Goal: Task Accomplishment & Management: Use online tool/utility

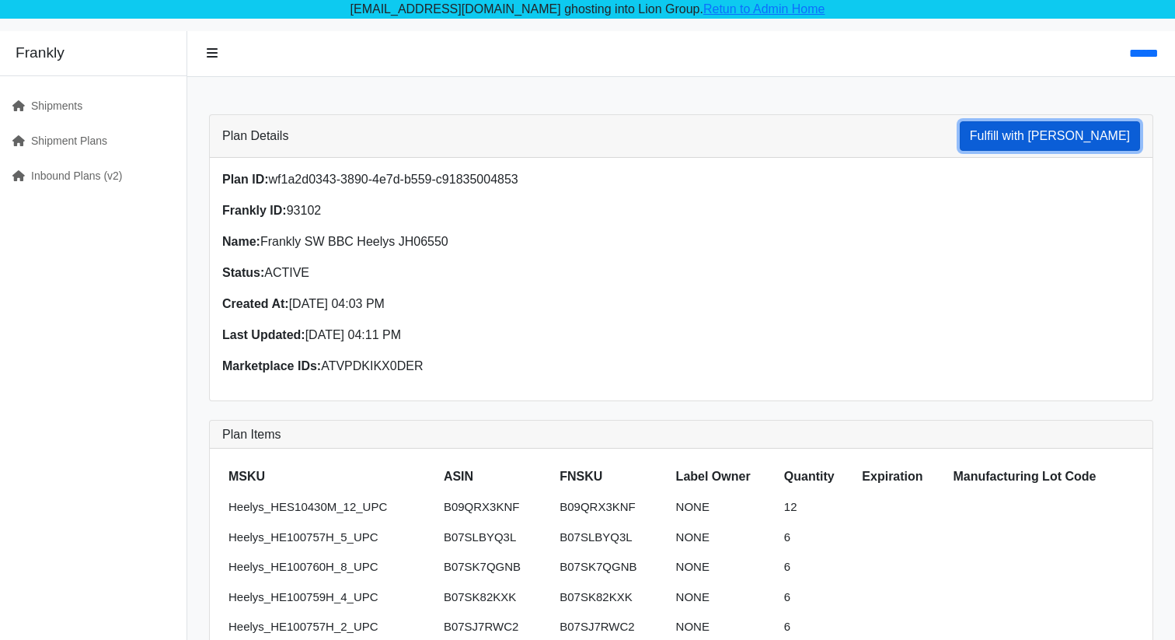
click at [1066, 148] on button "Fulfill with [PERSON_NAME]" at bounding box center [1050, 136] width 180 height 30
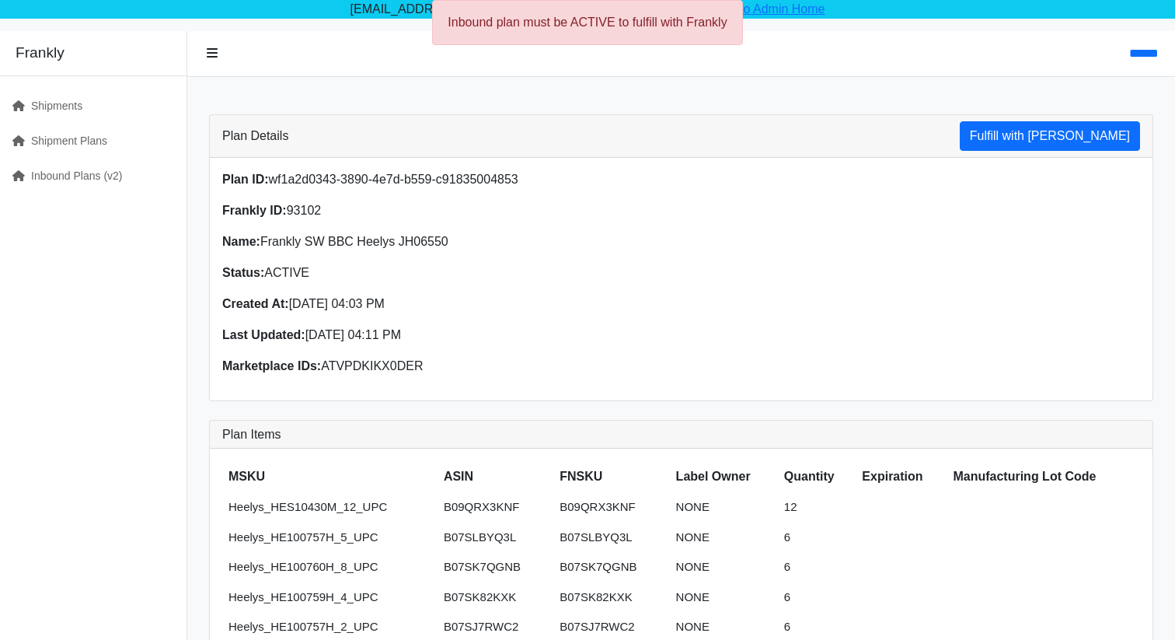
click at [610, 16] on div "Inbound plan must be ACTIVE to fulfill with Frankly" at bounding box center [587, 22] width 311 height 45
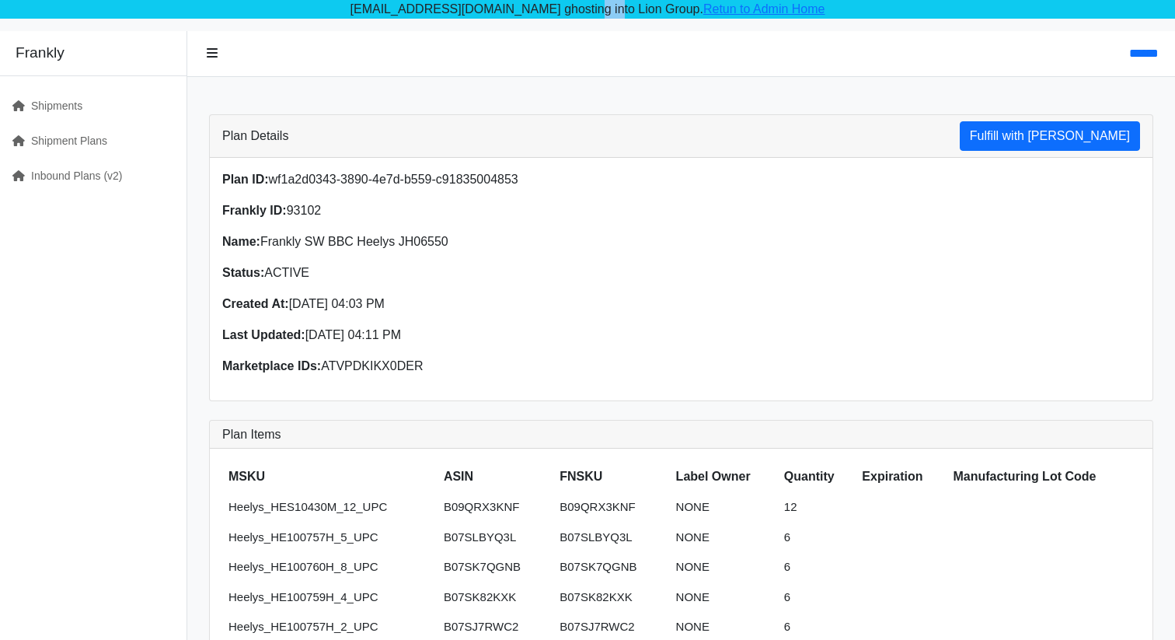
click at [610, 16] on p "mendel@codebludev.com ghosting into Lion Group. Retun to Admin Home" at bounding box center [587, 9] width 1175 height 19
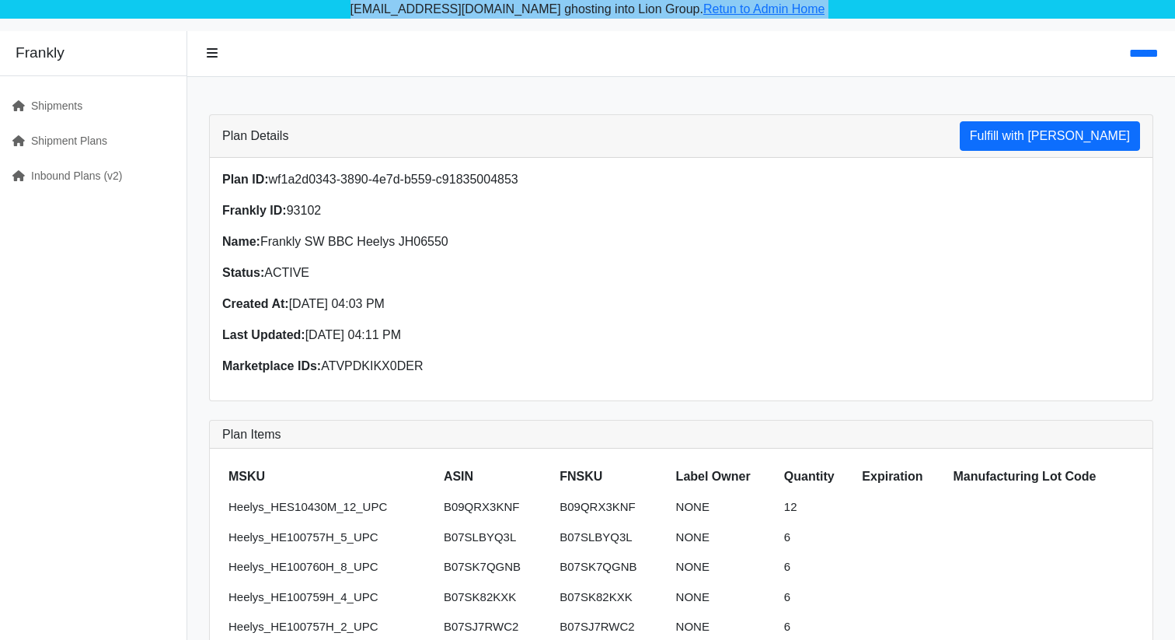
click at [610, 16] on p "mendel@codebludev.com ghosting into Lion Group. Retun to Admin Home" at bounding box center [587, 9] width 1175 height 19
click at [1041, 131] on button "Fulfill with [PERSON_NAME]" at bounding box center [1050, 136] width 180 height 30
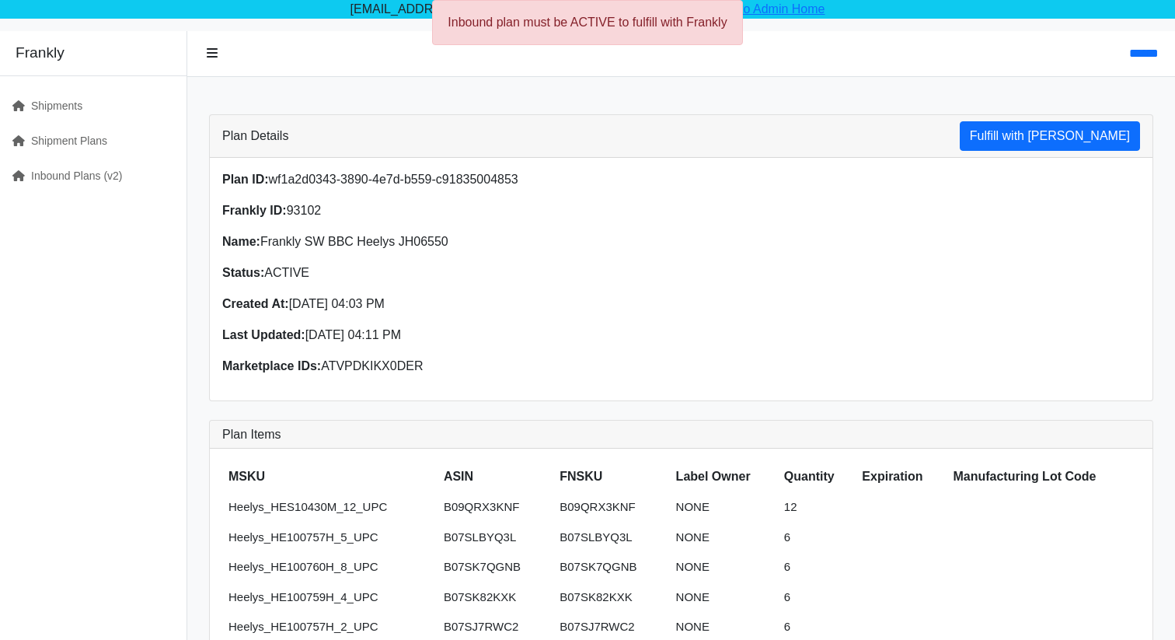
click at [550, 27] on div "Inbound plan must be ACTIVE to fulfill with Frankly" at bounding box center [587, 22] width 311 height 45
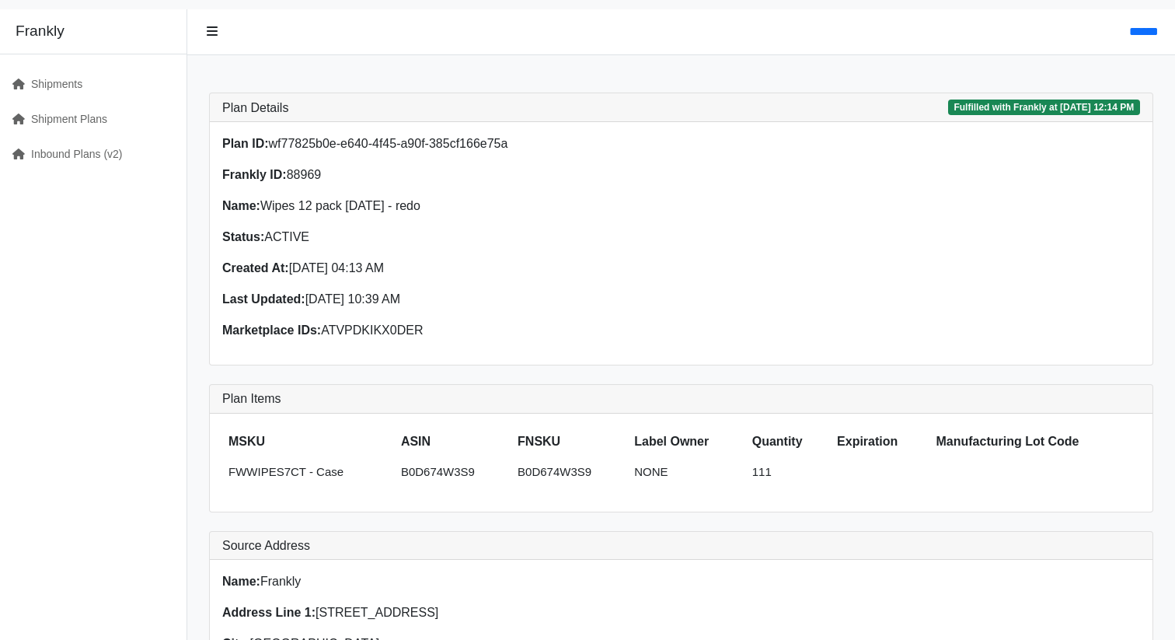
scroll to position [31, 0]
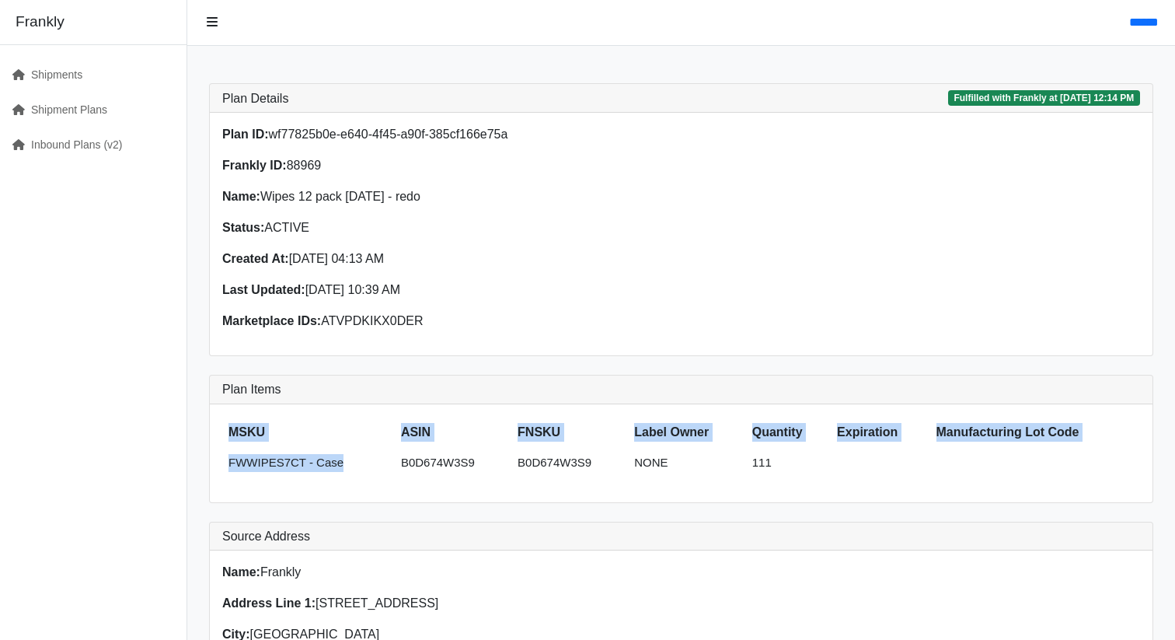
drag, startPoint x: 355, startPoint y: 469, endPoint x: 213, endPoint y: 469, distance: 142.3
click at [213, 469] on div "MSKU ASIN FNSKU Label Owner Quantity Expiration Manufacturing Lot Code FWWIPES7…" at bounding box center [681, 453] width 943 height 99
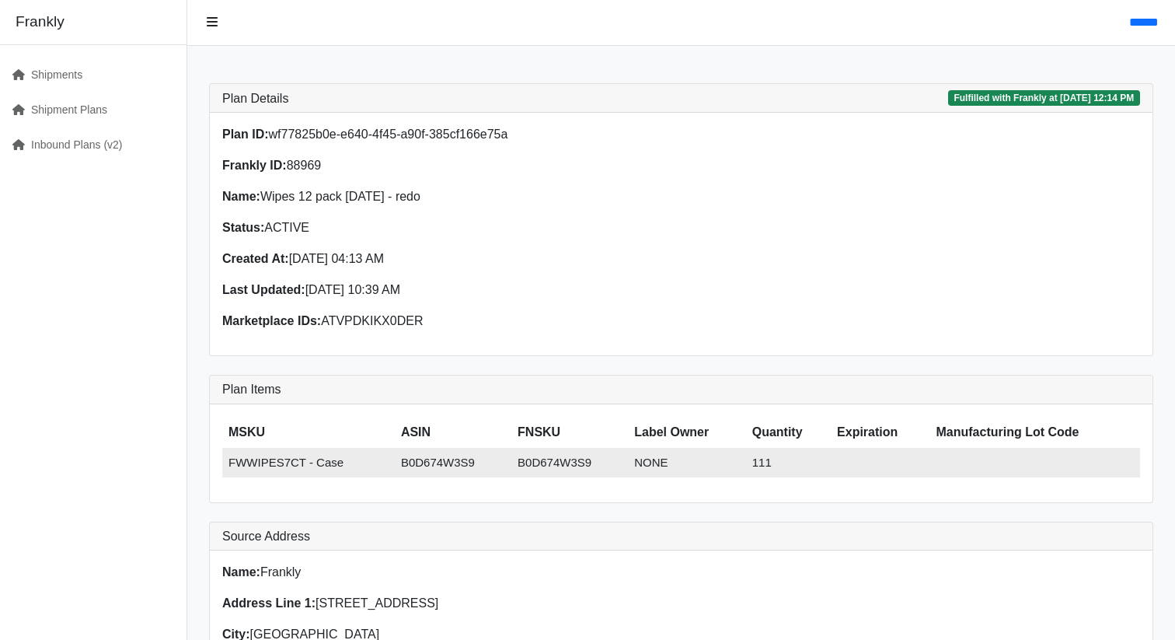
click at [231, 465] on td "FWWIPES7CT - Case" at bounding box center [308, 463] width 173 height 30
drag, startPoint x: 230, startPoint y: 465, endPoint x: 342, endPoint y: 464, distance: 112.0
click at [344, 464] on td "FWWIPES7CT - Case" at bounding box center [308, 463] width 173 height 30
click at [342, 464] on td "FWWIPES7CT - Case" at bounding box center [308, 463] width 173 height 30
drag, startPoint x: 342, startPoint y: 464, endPoint x: 231, endPoint y: 463, distance: 111.2
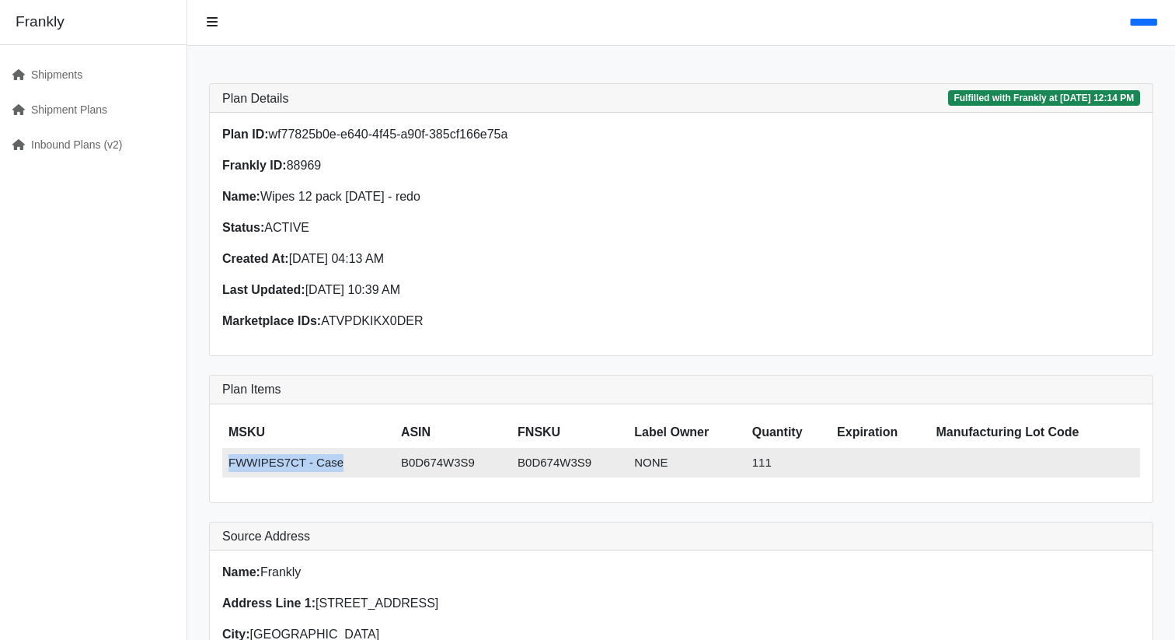
click at [231, 463] on td "FWWIPES7CT - Case" at bounding box center [308, 463] width 173 height 30
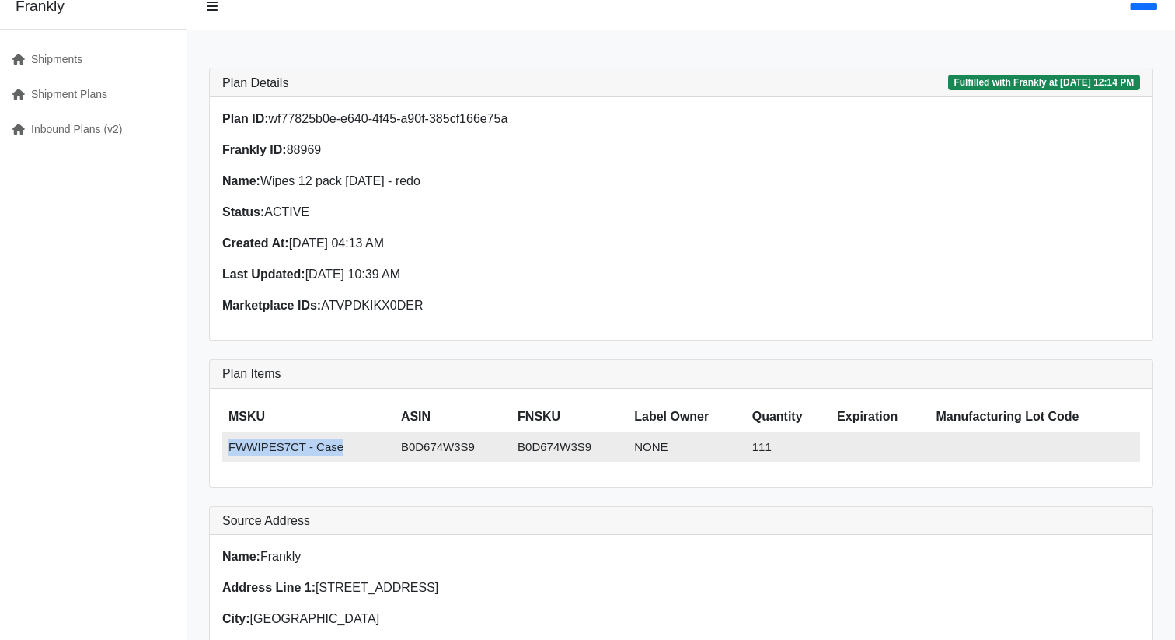
scroll to position [50, 0]
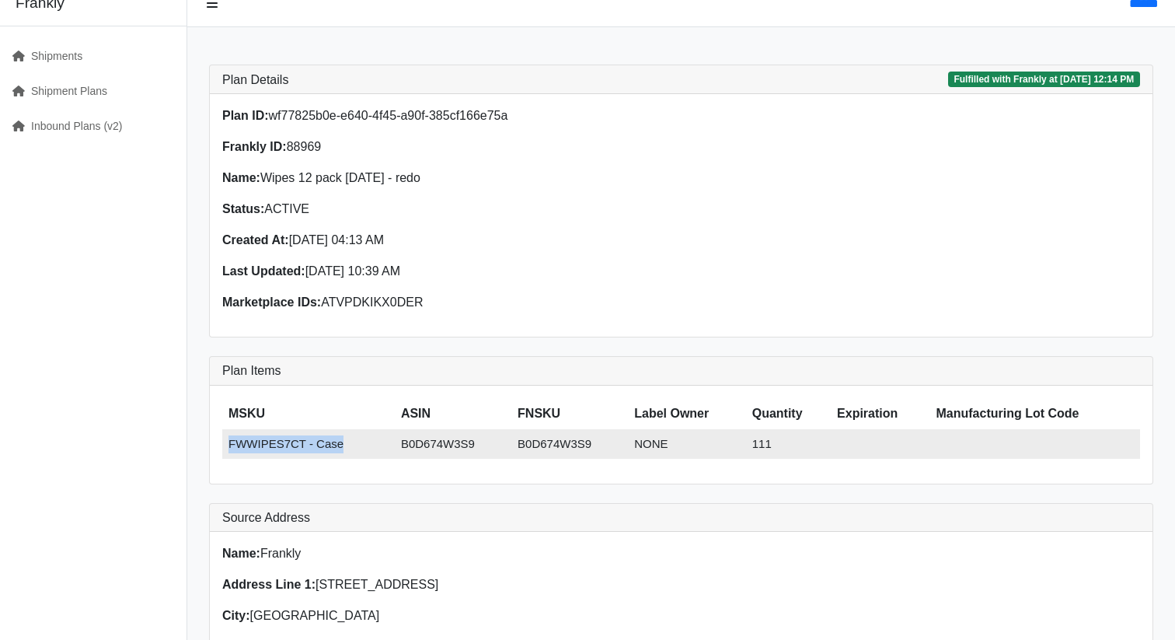
click at [329, 445] on td "FWWIPES7CT - Case" at bounding box center [308, 444] width 173 height 30
